Goal: Transaction & Acquisition: Purchase product/service

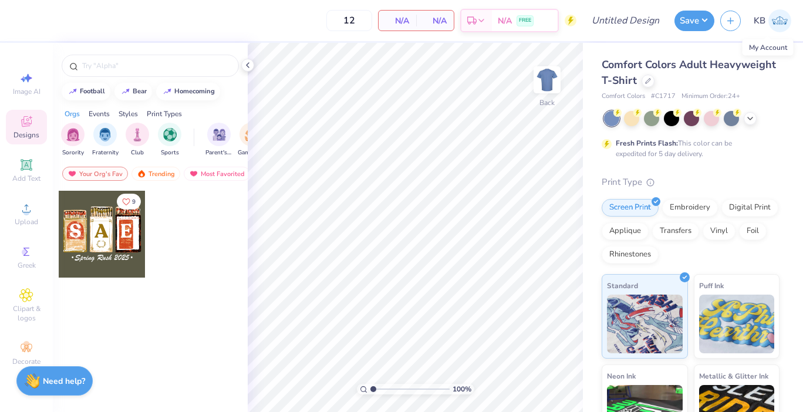
click at [759, 20] on span "KB" at bounding box center [759, 20] width 12 height 13
click at [645, 83] on div at bounding box center [647, 79] width 13 height 13
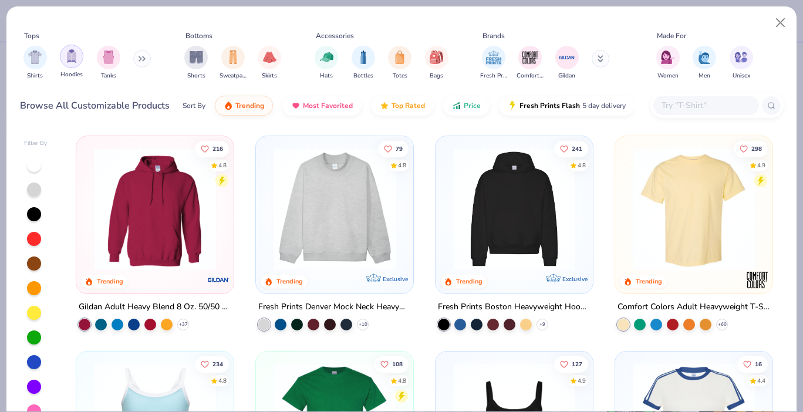
click at [69, 65] on div "filter for Hoodies" at bounding box center [71, 56] width 23 height 23
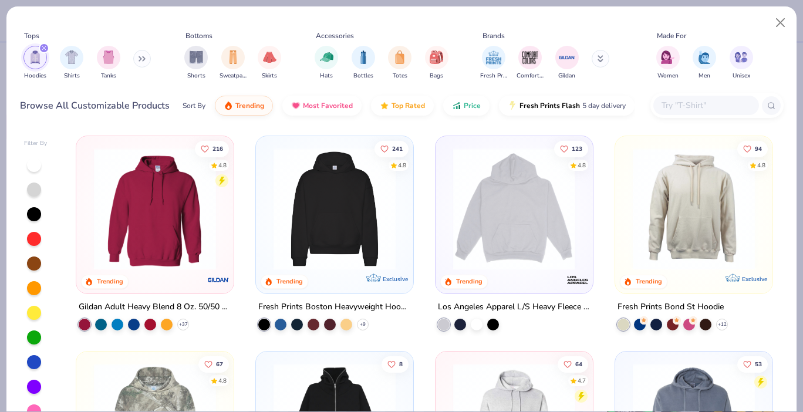
click at [667, 108] on input "text" at bounding box center [705, 105] width 90 height 13
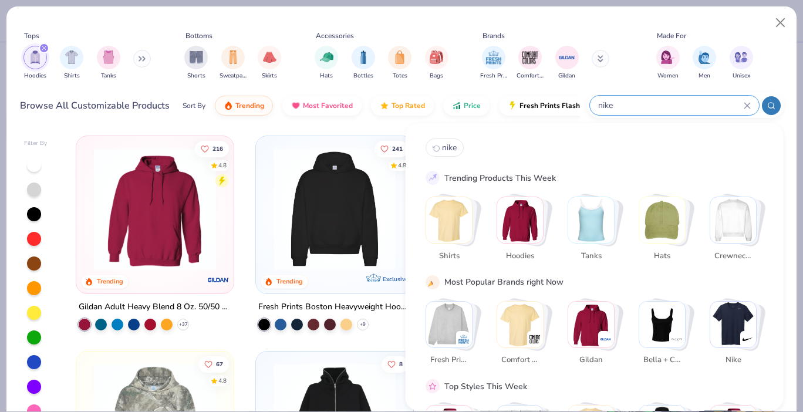
type input "nike"
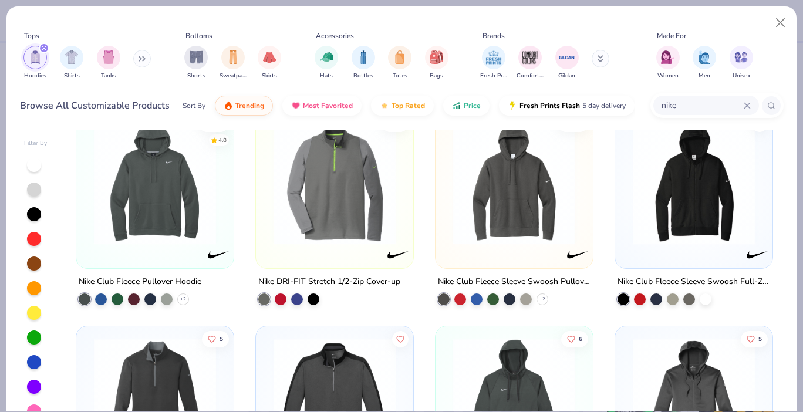
scroll to position [12, 0]
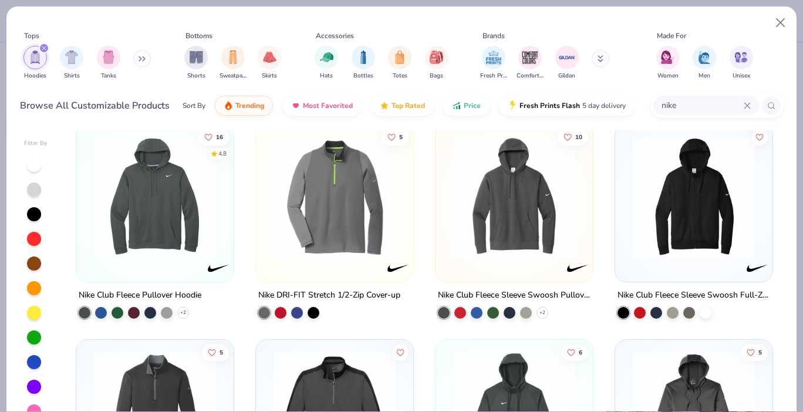
click at [720, 241] on img at bounding box center [694, 197] width 134 height 122
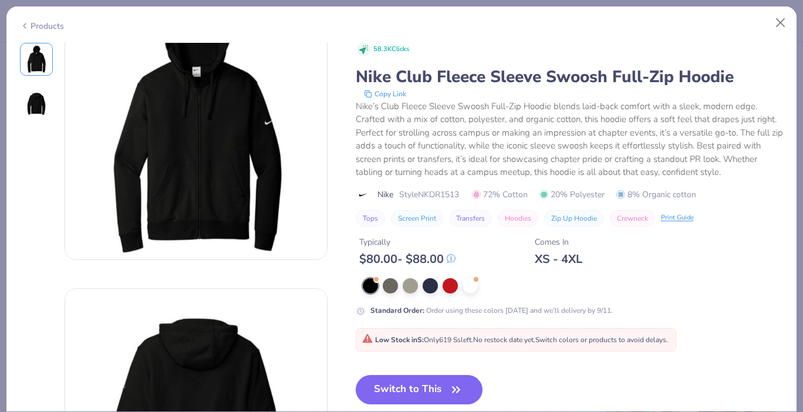
scroll to position [38, 0]
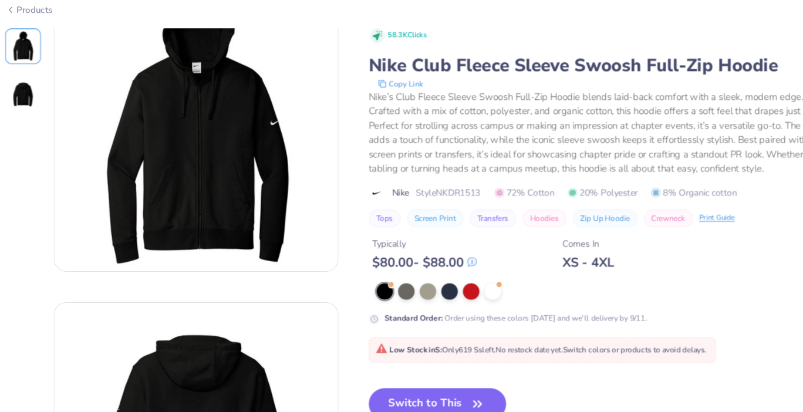
click at [192, 244] on img at bounding box center [196, 136] width 262 height 262
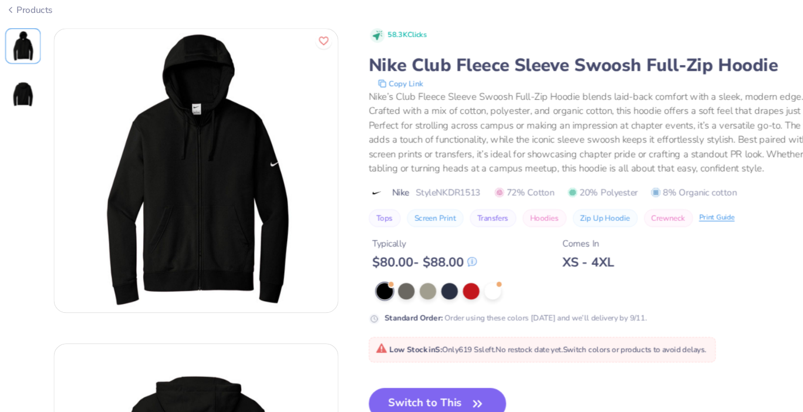
click at [31, 26] on div "Products" at bounding box center [42, 26] width 44 height 12
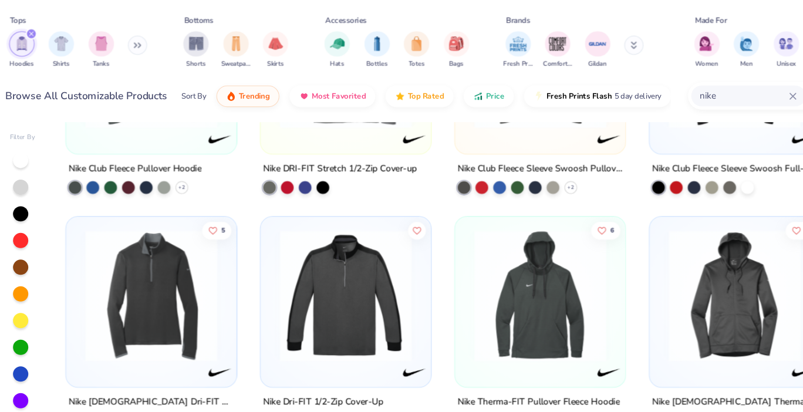
scroll to position [19, 0]
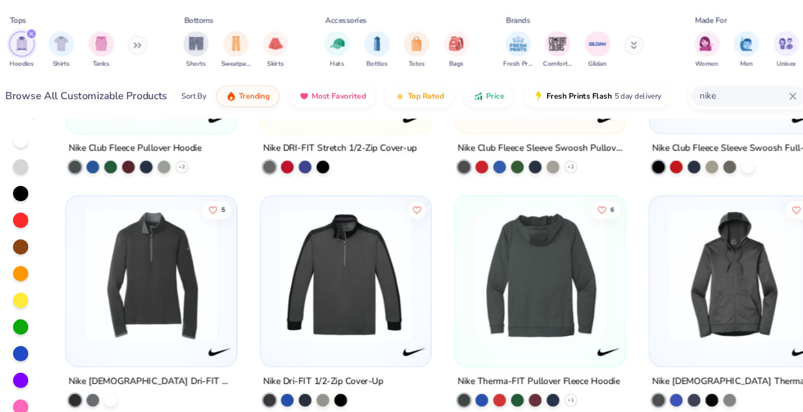
click at [544, 303] on img at bounding box center [514, 271] width 134 height 122
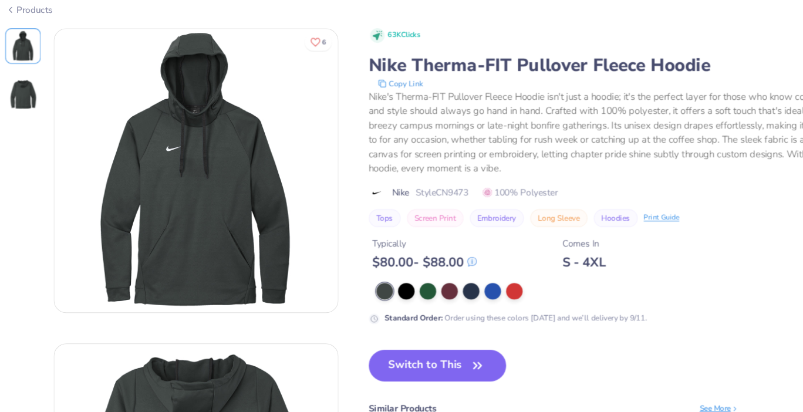
click at [35, 27] on div "Products" at bounding box center [42, 26] width 44 height 12
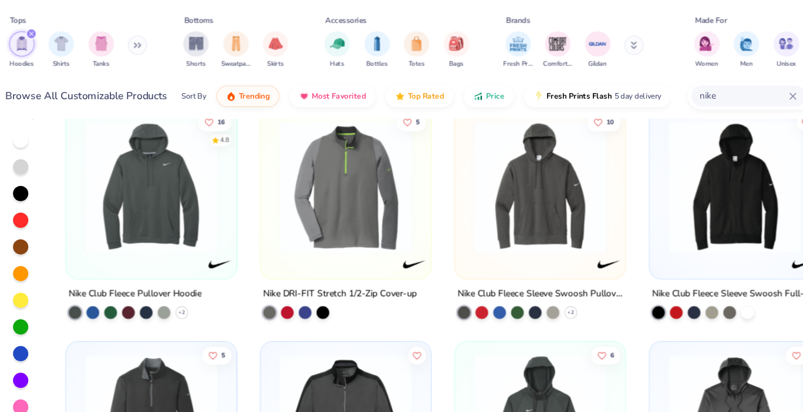
click at [517, 202] on img at bounding box center [514, 190] width 134 height 122
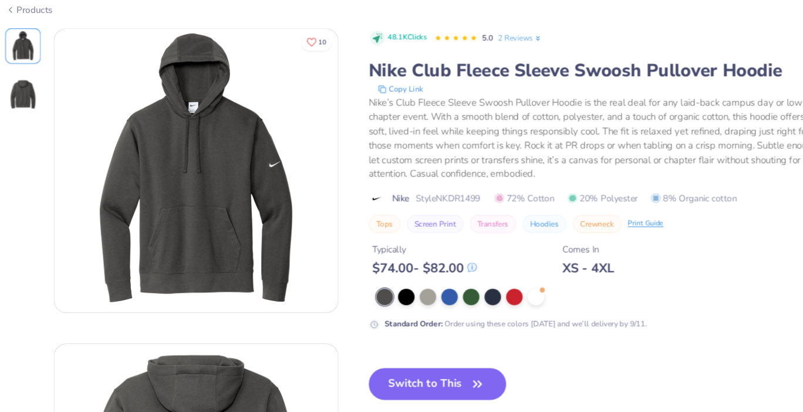
click at [29, 22] on div "Products" at bounding box center [42, 26] width 44 height 12
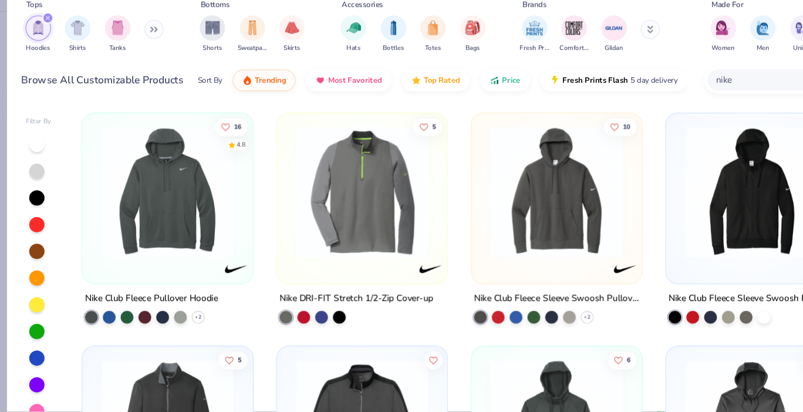
click at [144, 221] on img at bounding box center [155, 209] width 134 height 122
